Goal: Task Accomplishment & Management: Manage account settings

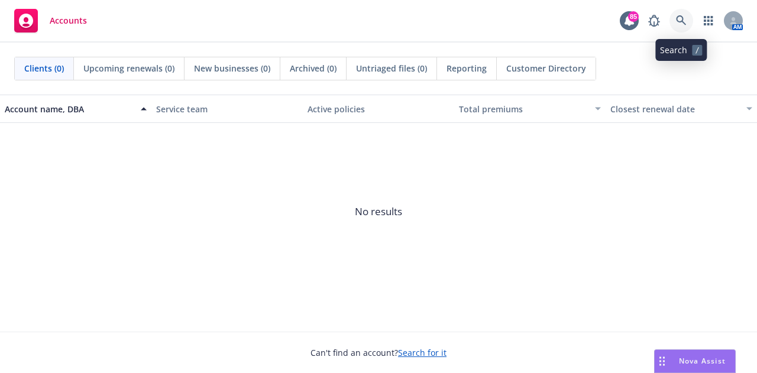
click at [684, 23] on icon at bounding box center [681, 20] width 10 height 10
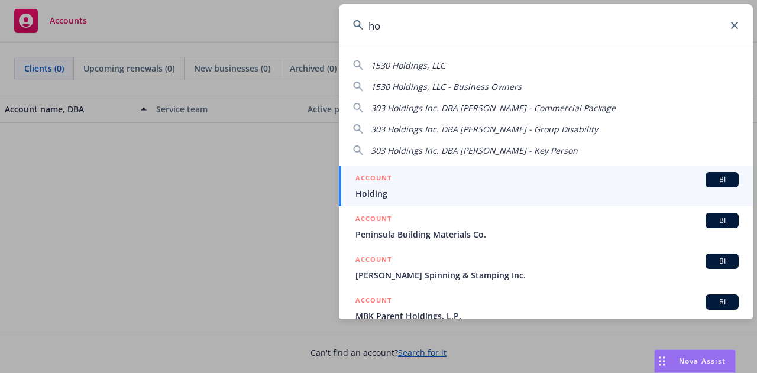
type input "h"
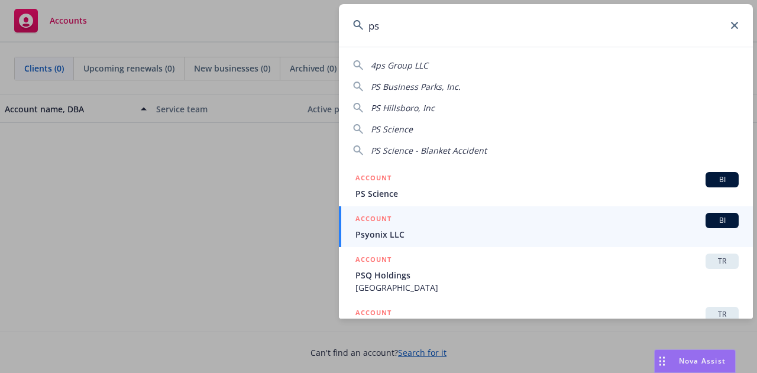
scroll to position [59, 0]
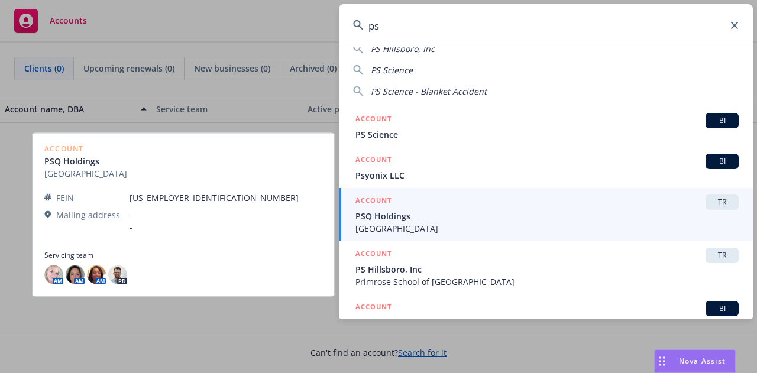
type input "ps"
click at [449, 219] on span "PSQ Holdings" at bounding box center [546, 216] width 383 height 12
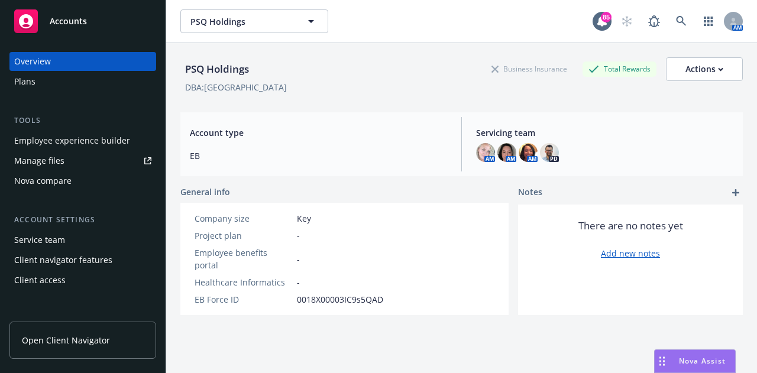
click at [46, 140] on div "Employee experience builder" at bounding box center [72, 140] width 116 height 19
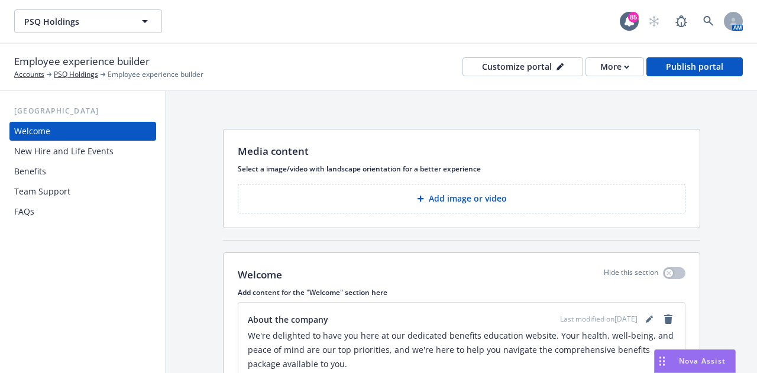
click at [41, 174] on div "Benefits" at bounding box center [30, 171] width 32 height 19
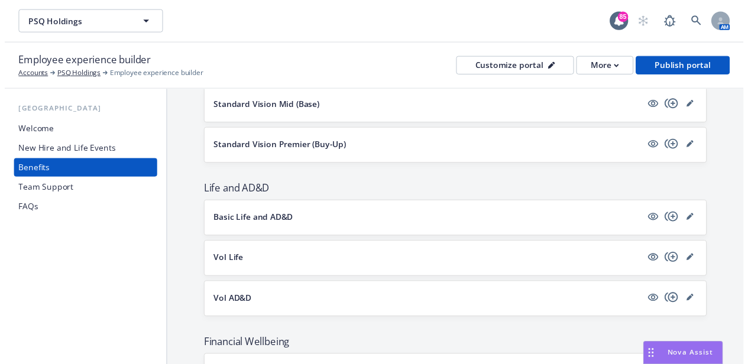
scroll to position [532, 0]
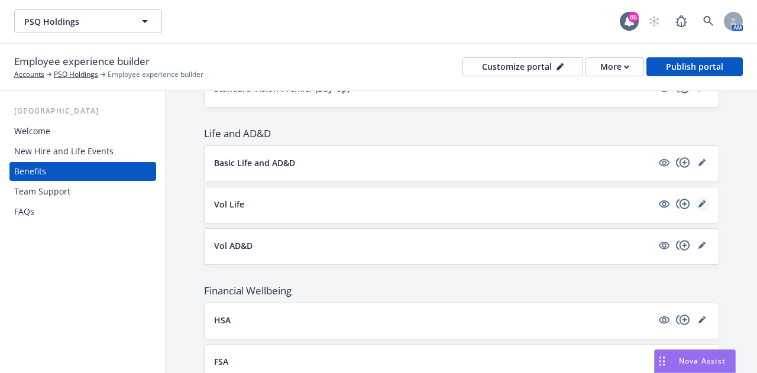
click at [698, 202] on icon "editPencil" at bounding box center [701, 203] width 7 height 7
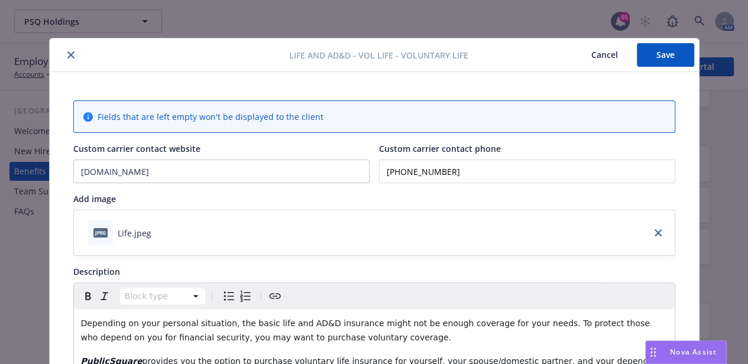
click at [67, 56] on icon "close" at bounding box center [70, 54] width 7 height 7
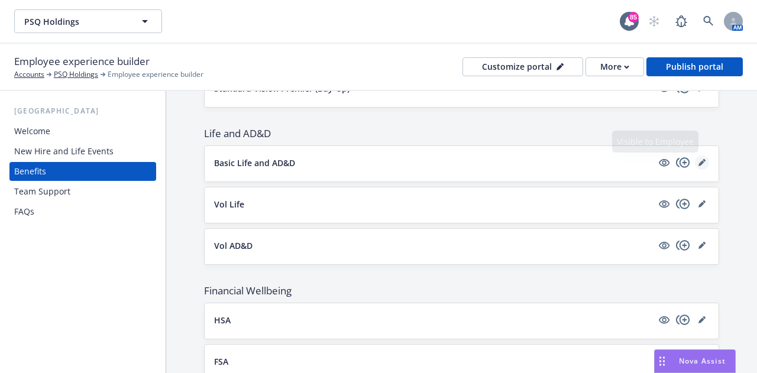
click at [698, 163] on icon "editPencil" at bounding box center [701, 162] width 7 height 7
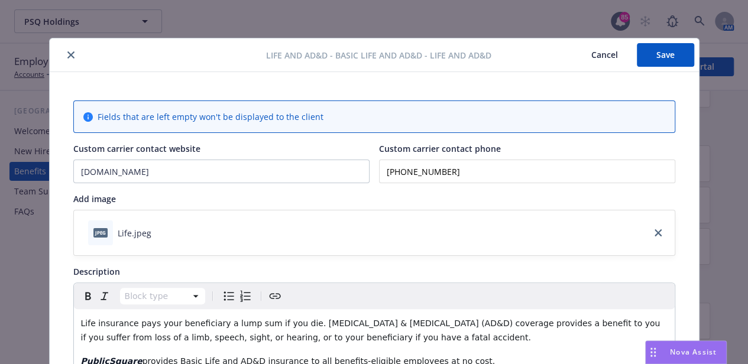
scroll to position [35, 0]
